Goal: Check status: Check status

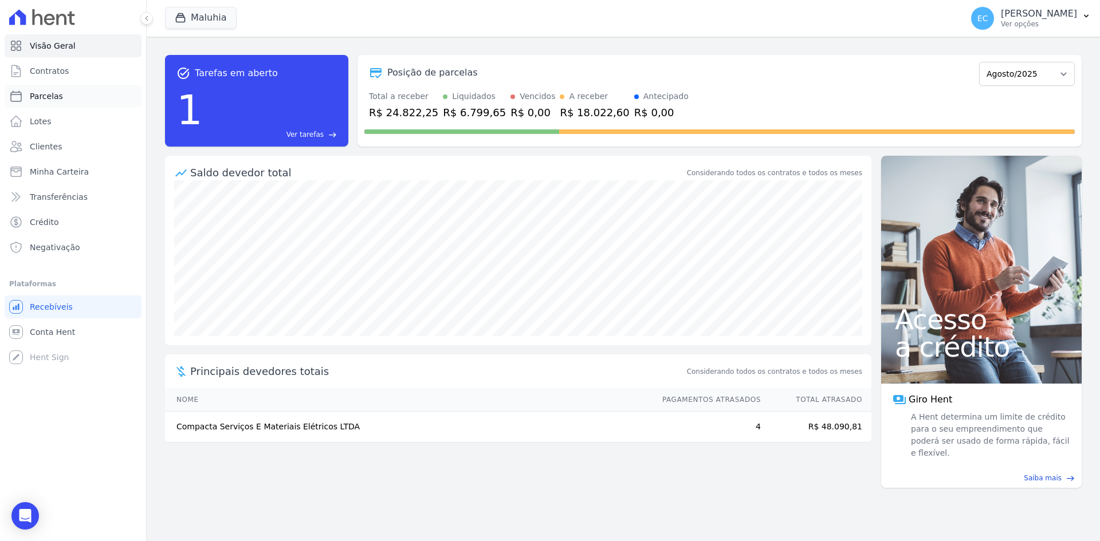
click at [40, 90] on link "Parcelas" at bounding box center [73, 96] width 137 height 23
select select
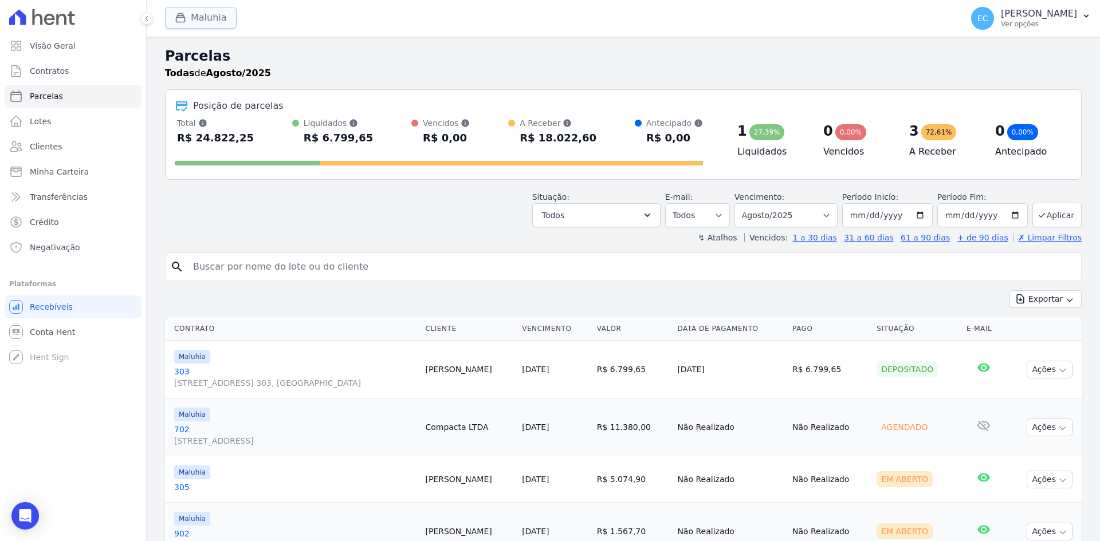
click at [199, 21] on button "Maluhia" at bounding box center [201, 18] width 72 height 22
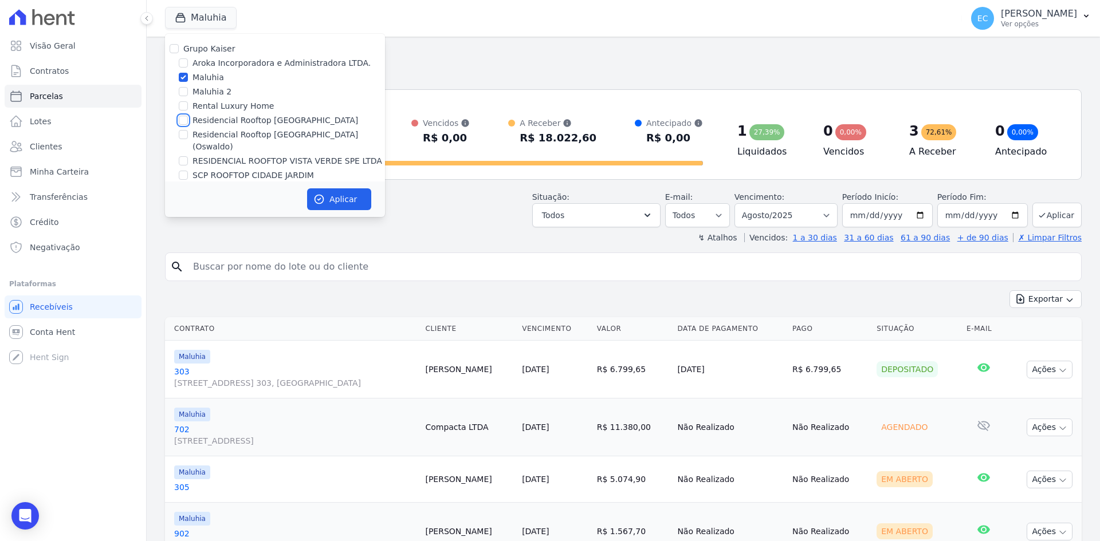
click at [183, 121] on input "Residencial Rooftop [GEOGRAPHIC_DATA]" at bounding box center [183, 120] width 9 height 9
checkbox input "true"
click at [181, 79] on input "Maluhia" at bounding box center [183, 77] width 9 height 9
checkbox input "false"
click at [331, 198] on button "Aplicar" at bounding box center [339, 199] width 64 height 22
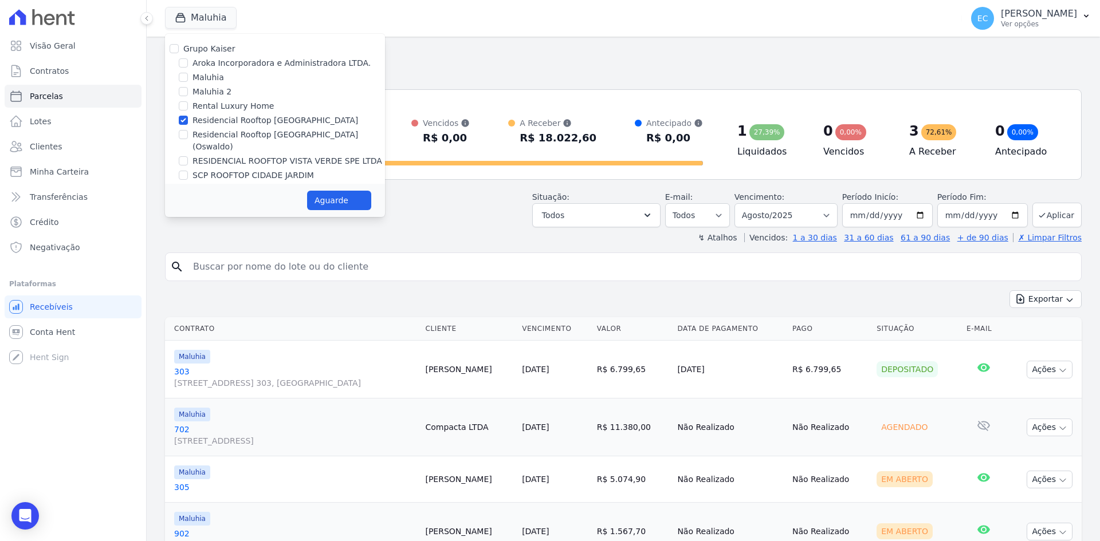
select select
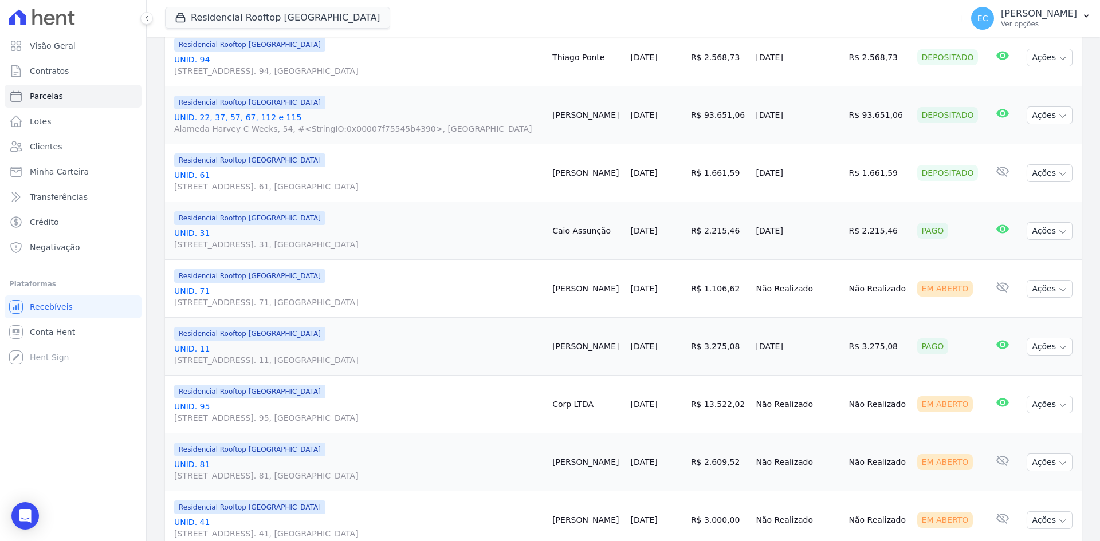
scroll to position [687, 0]
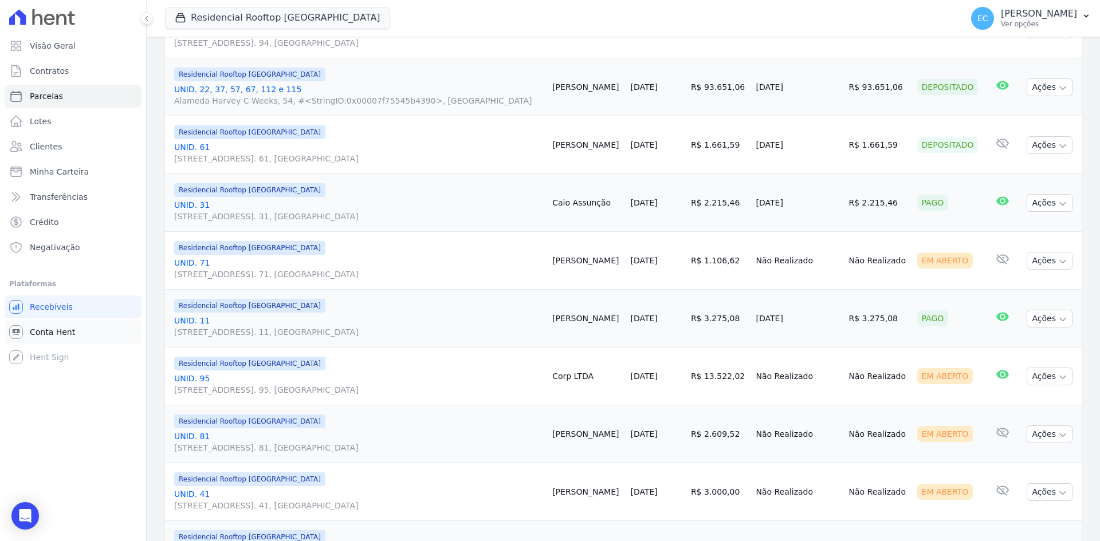
click at [62, 335] on span "Conta Hent" at bounding box center [52, 332] width 45 height 11
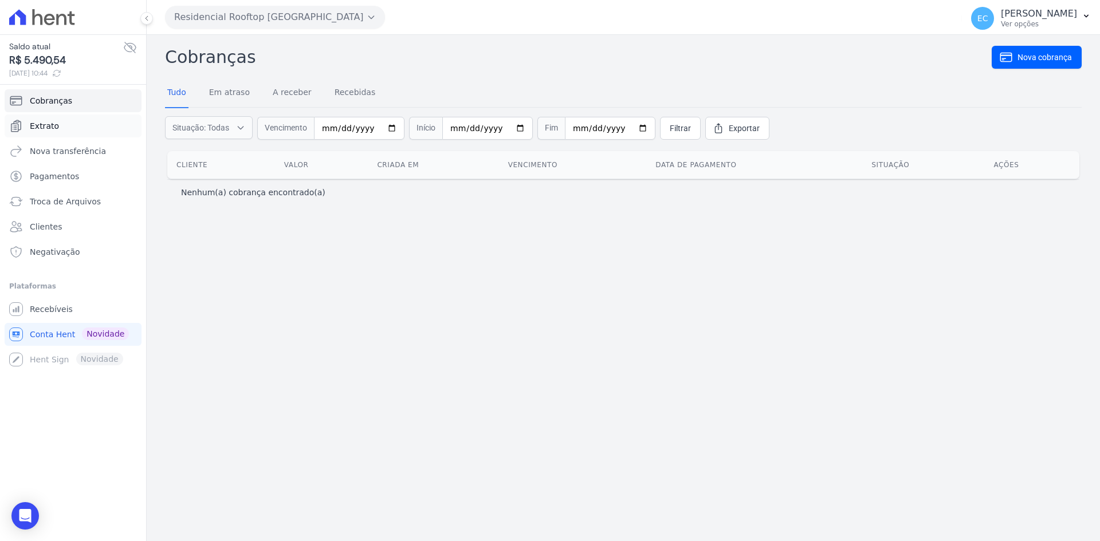
click at [73, 121] on link "Extrato" at bounding box center [73, 126] width 137 height 23
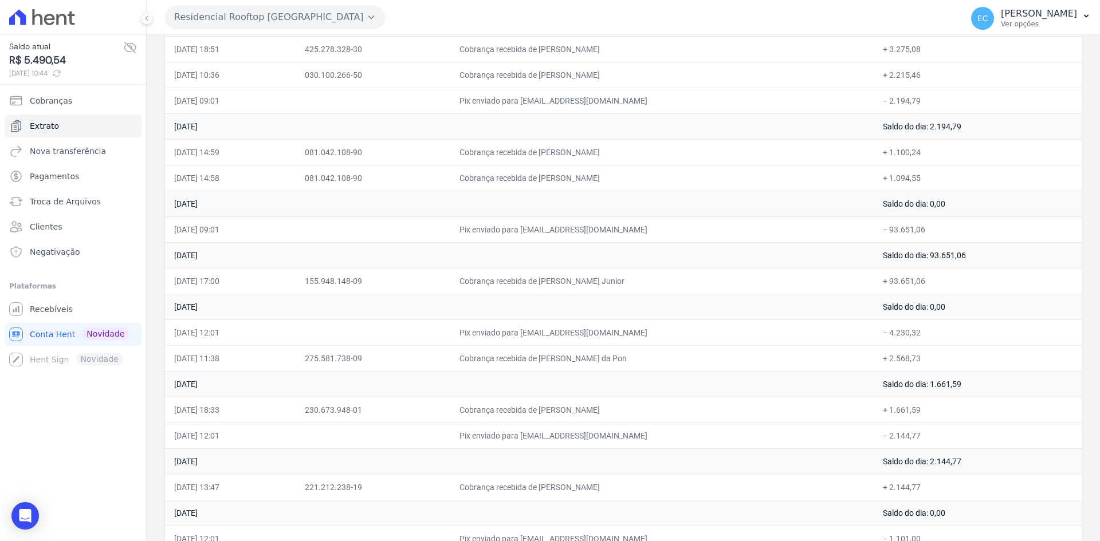
scroll to position [115, 0]
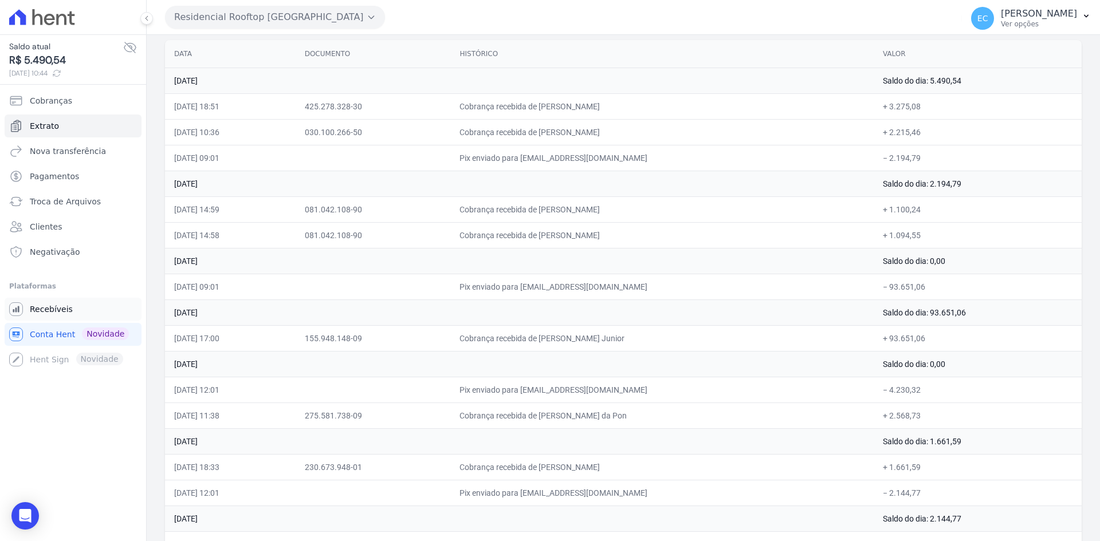
click at [78, 314] on link "Recebíveis" at bounding box center [73, 309] width 137 height 23
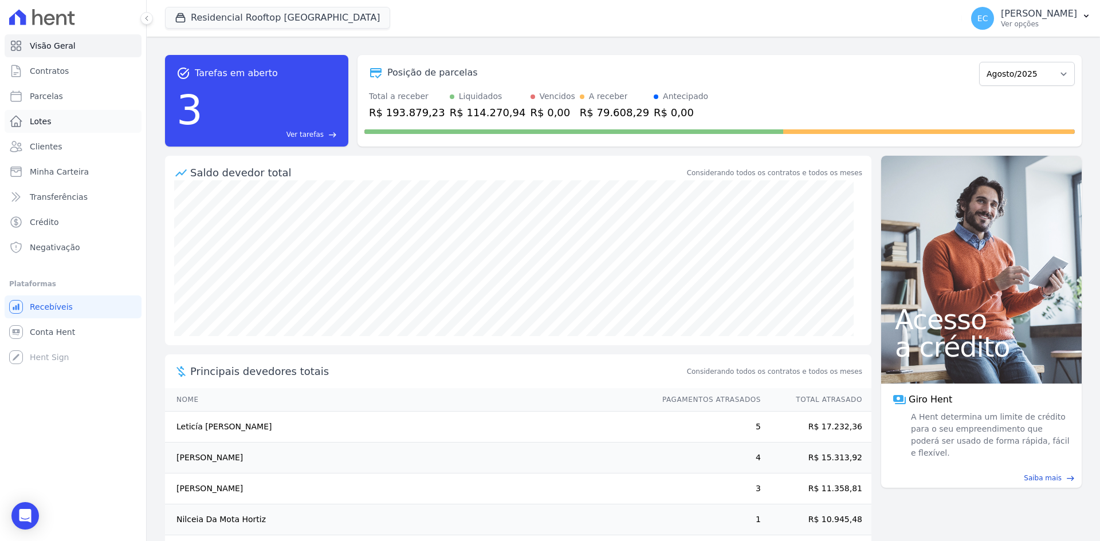
click at [66, 112] on link "Lotes" at bounding box center [73, 121] width 137 height 23
click at [73, 97] on link "Parcelas" at bounding box center [73, 96] width 137 height 23
select select
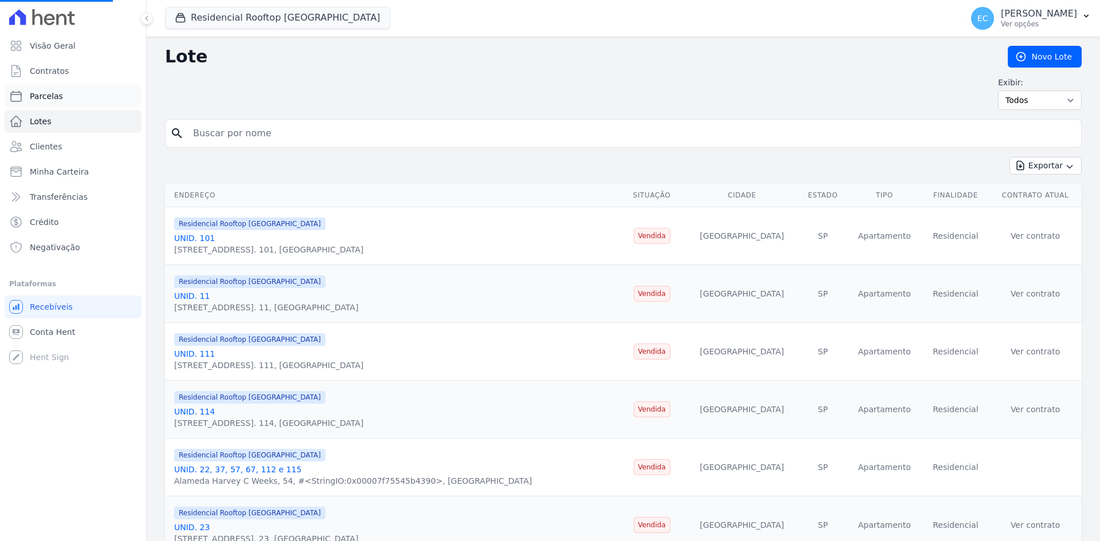
select select
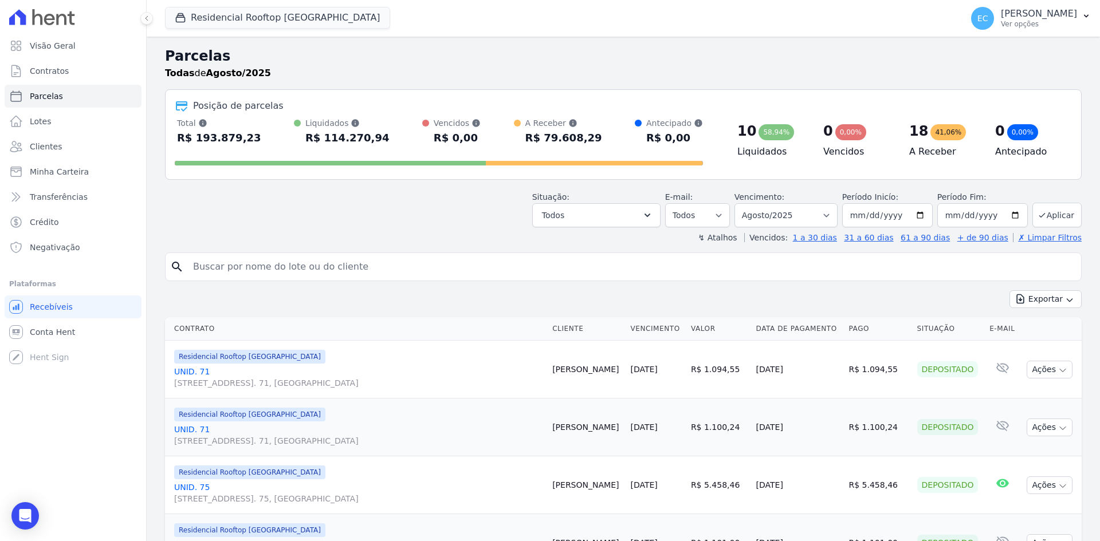
click at [234, 256] on input "search" at bounding box center [631, 267] width 890 height 23
type input "71"
select select
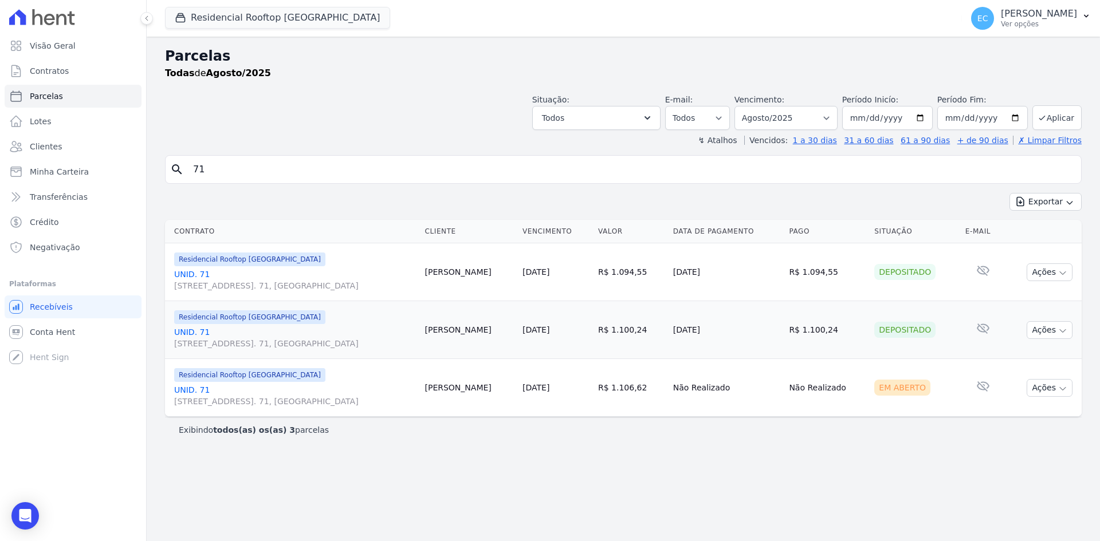
click at [177, 337] on link "UNID. [STREET_ADDRESS] 71, [GEOGRAPHIC_DATA]" at bounding box center [294, 338] width 241 height 23
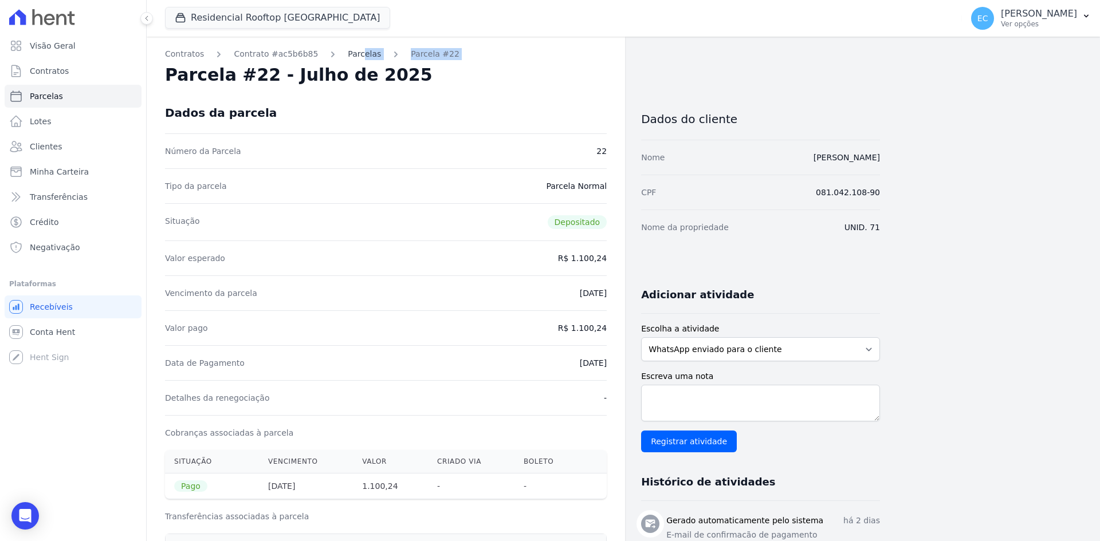
click at [348, 60] on div "Contratos Contrato #ac5b6b85 [GEOGRAPHIC_DATA] Parcela #22 [GEOGRAPHIC_DATA] #2…" at bounding box center [386, 502] width 478 height 930
click at [356, 53] on link "Parcelas" at bounding box center [364, 54] width 33 height 12
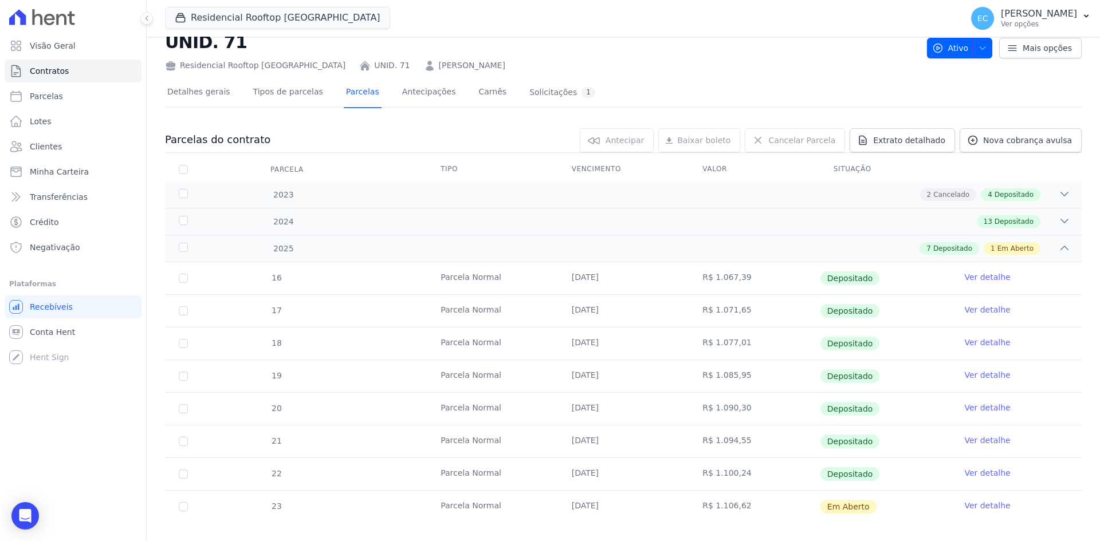
scroll to position [49, 0]
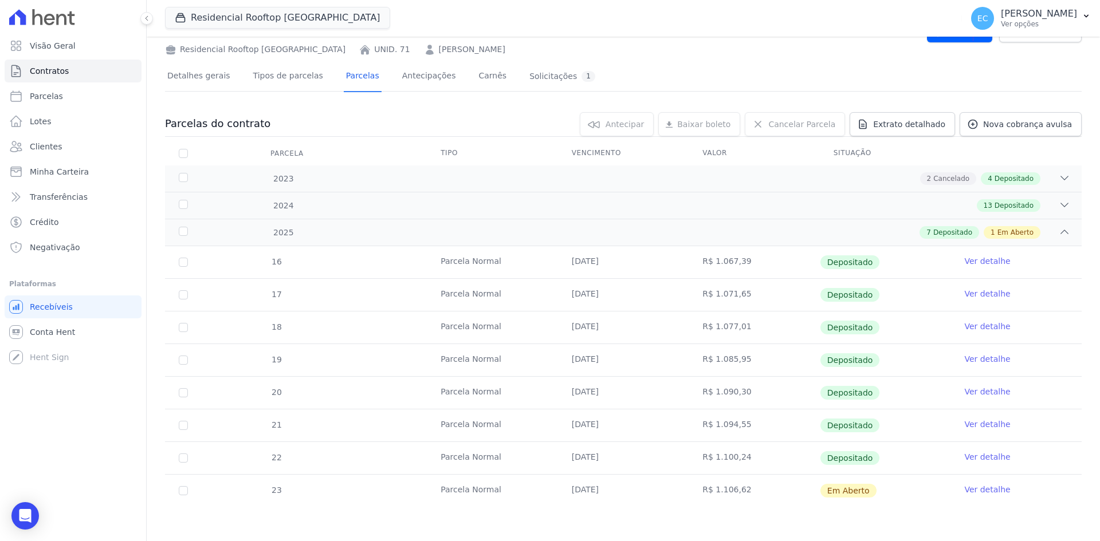
click at [965, 429] on link "Ver detalhe" at bounding box center [987, 424] width 46 height 11
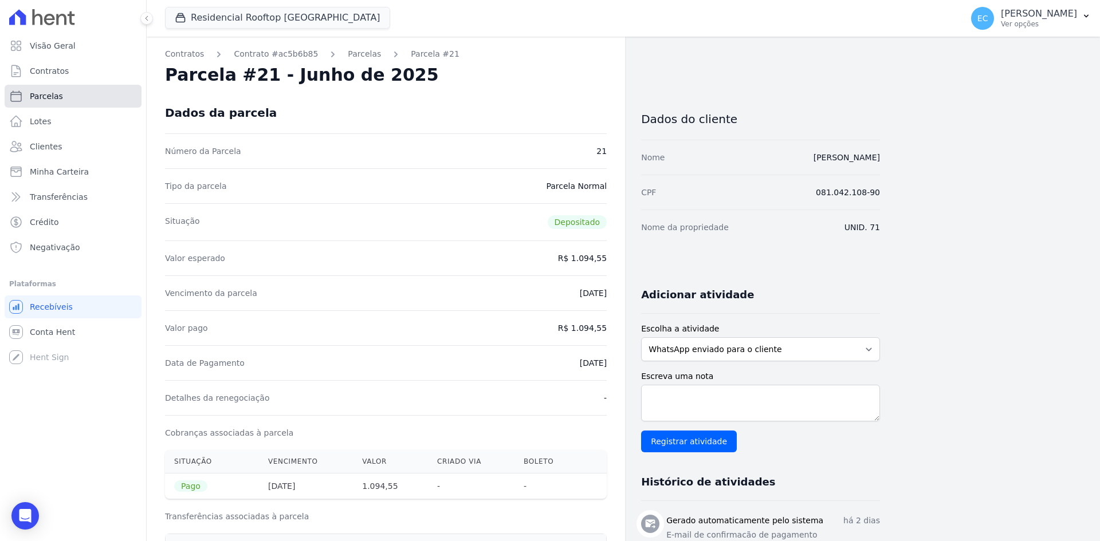
click at [62, 92] on link "Parcelas" at bounding box center [73, 96] width 137 height 23
select select
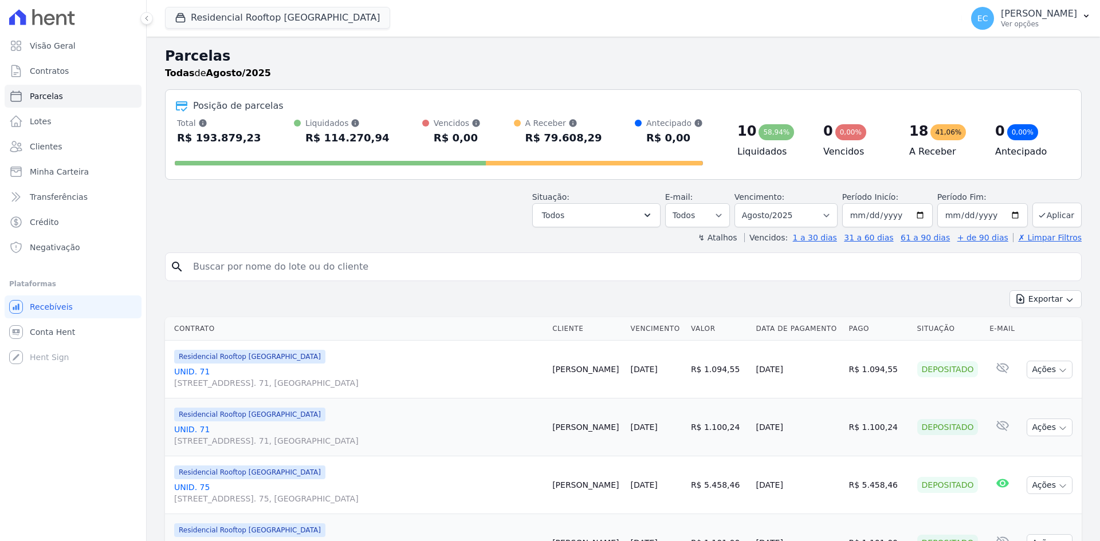
select select
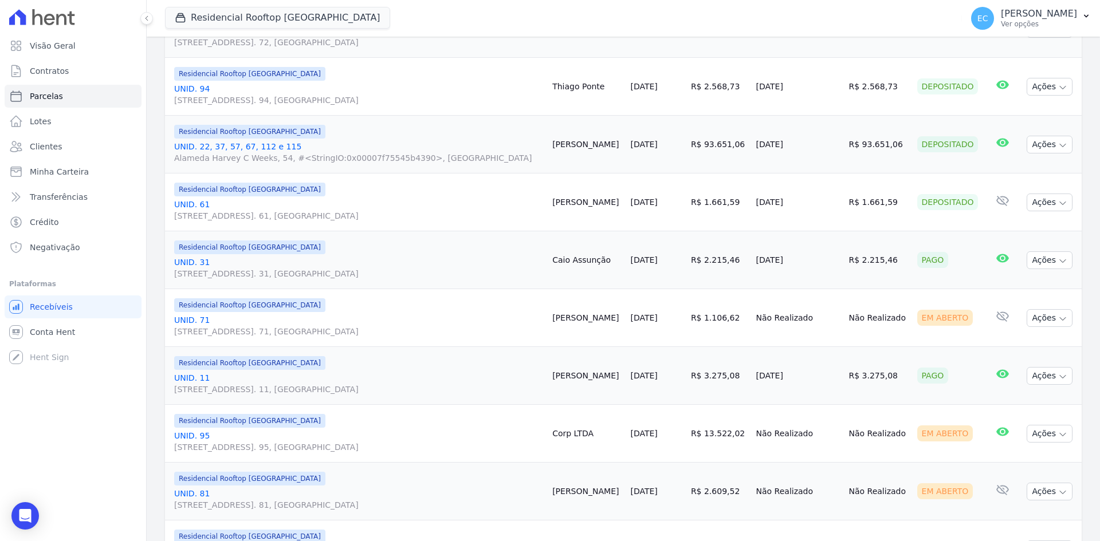
scroll to position [687, 0]
